Goal: Task Accomplishment & Management: Use online tool/utility

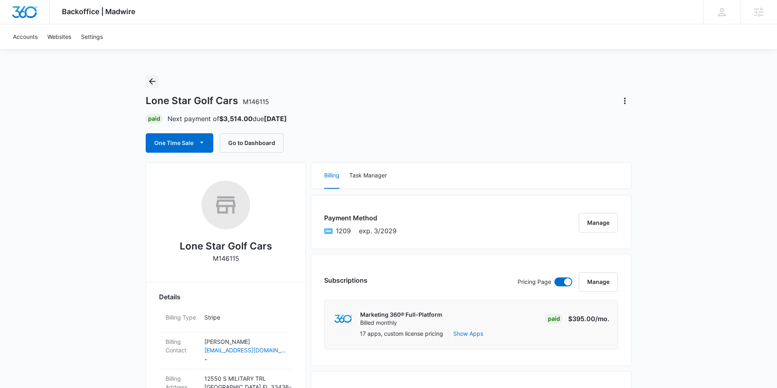
click at [149, 82] on icon "Back" at bounding box center [152, 81] width 6 height 6
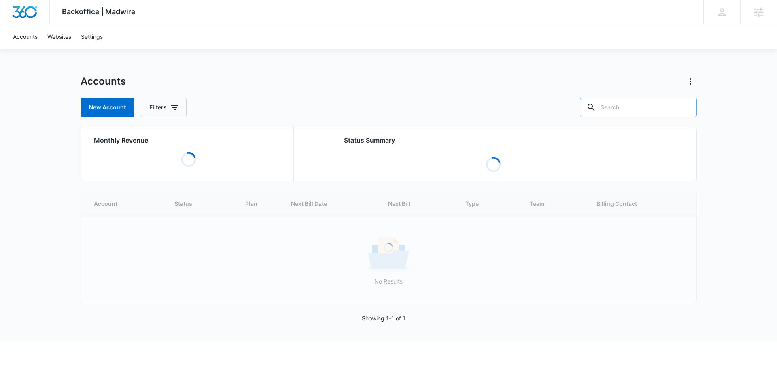
click at [631, 111] on input "text" at bounding box center [638, 107] width 117 height 19
paste input "M38563"
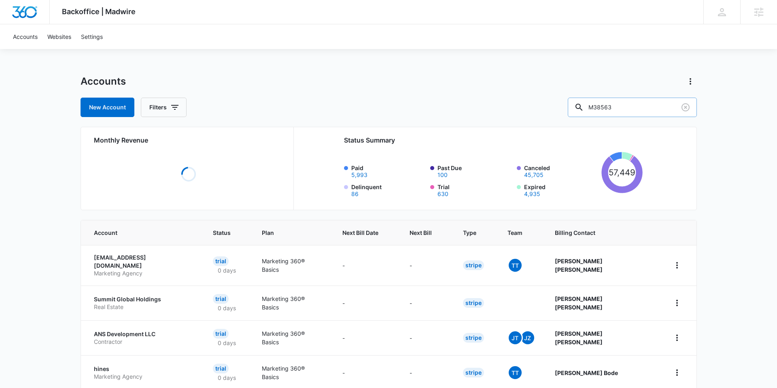
type input "M38563"
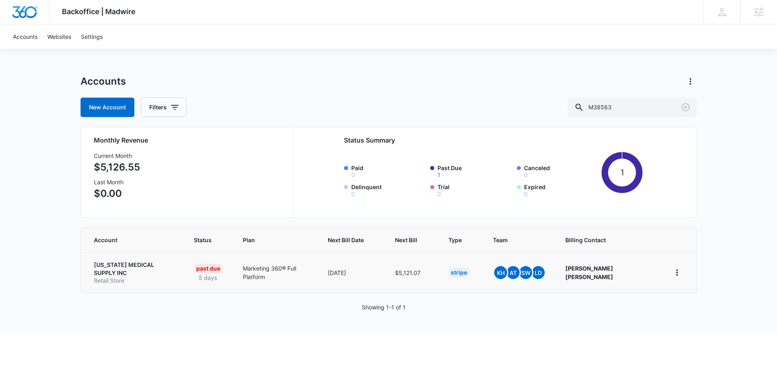
click at [117, 264] on p "[US_STATE] MEDICAL SUPPLY INC" at bounding box center [134, 269] width 81 height 16
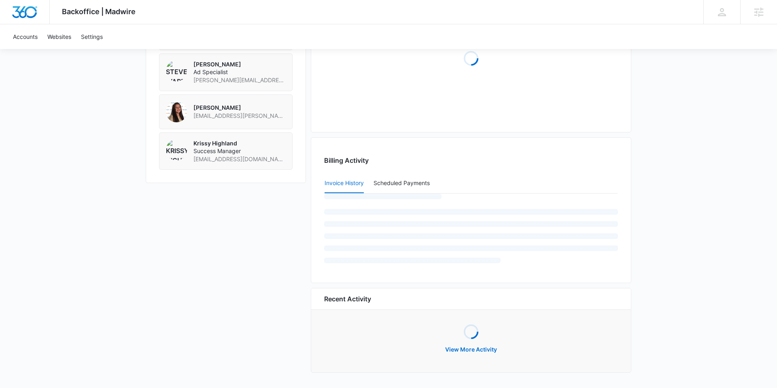
scroll to position [705, 0]
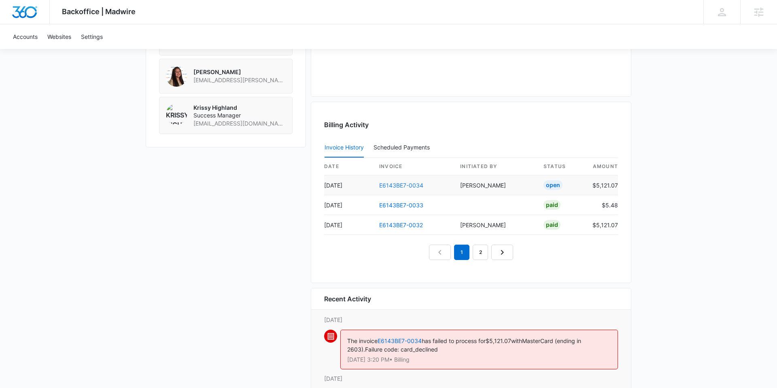
click at [396, 185] on table "date invoice Initiated By status amount [DATE] E6143BE7-0034 [PERSON_NAME] Open…" at bounding box center [471, 196] width 294 height 77
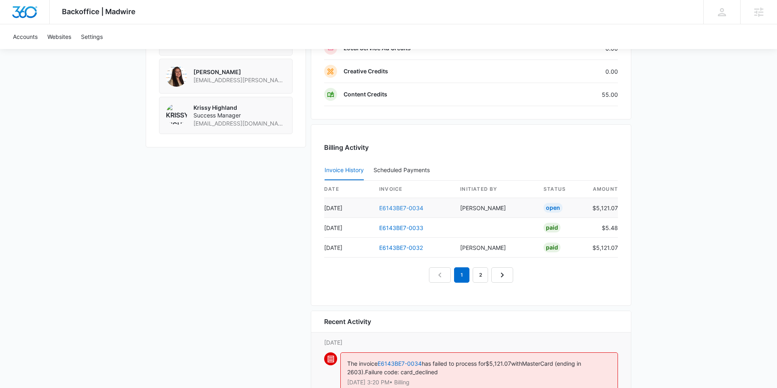
click at [416, 207] on link "E6143BE7-0034" at bounding box center [401, 207] width 44 height 7
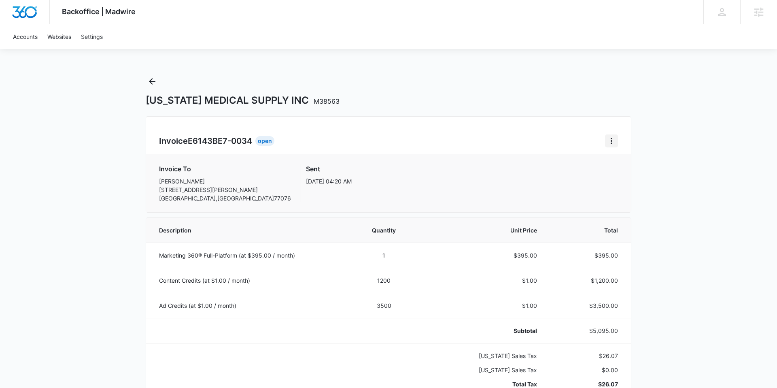
click at [615, 142] on icon "Home" at bounding box center [612, 141] width 10 height 10
click at [627, 176] on div "Retry Payment" at bounding box center [638, 176] width 47 height 6
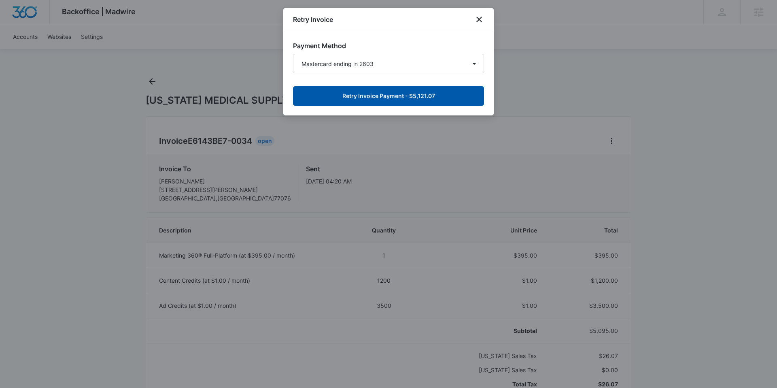
click at [383, 95] on button "Retry Invoice Payment - $5,121.07" at bounding box center [388, 95] width 191 height 19
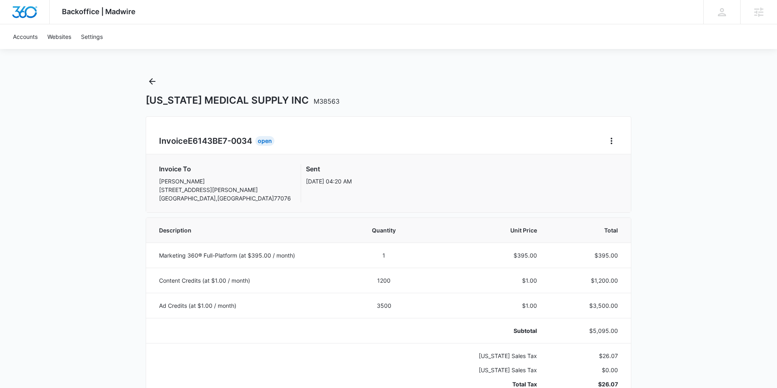
drag, startPoint x: 92, startPoint y: 108, endPoint x: 120, endPoint y: 66, distance: 50.5
